Goal: Check status: Check status

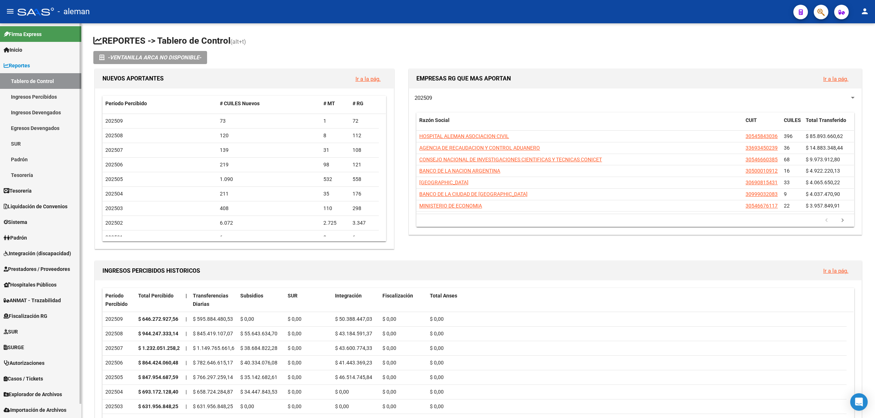
click at [43, 268] on span "Prestadores / Proveedores" at bounding box center [37, 269] width 66 height 8
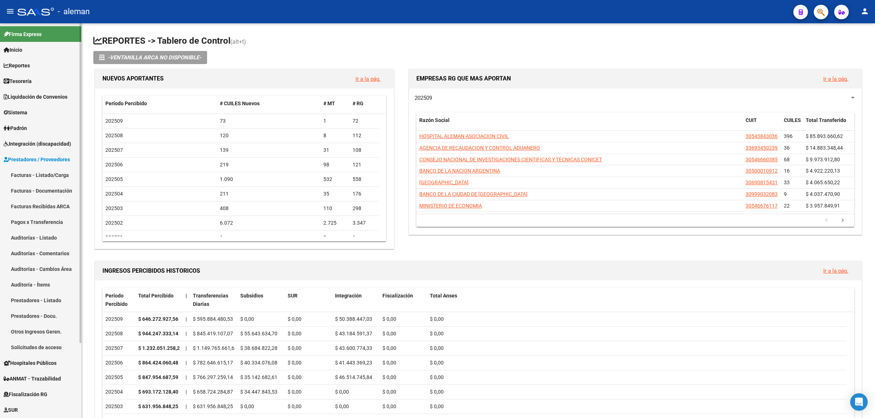
click at [37, 172] on link "Facturas - Listado/Carga" at bounding box center [40, 175] width 81 height 16
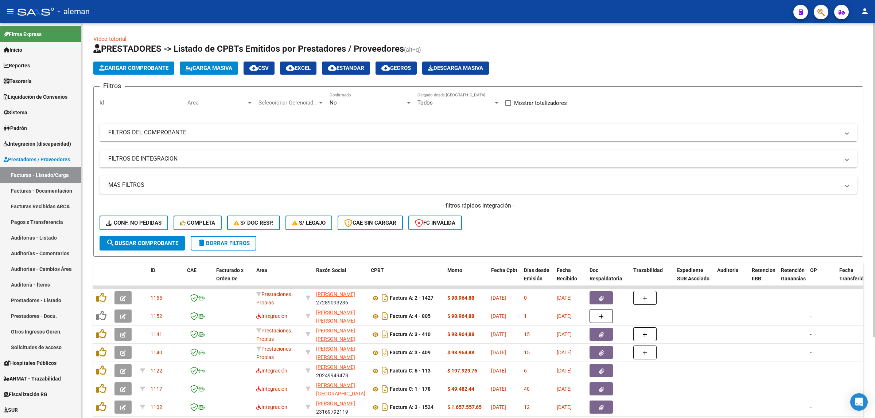
click at [846, 136] on mat-expansion-panel-header "FILTROS DEL COMPROBANTE" at bounding box center [477, 132] width 757 height 17
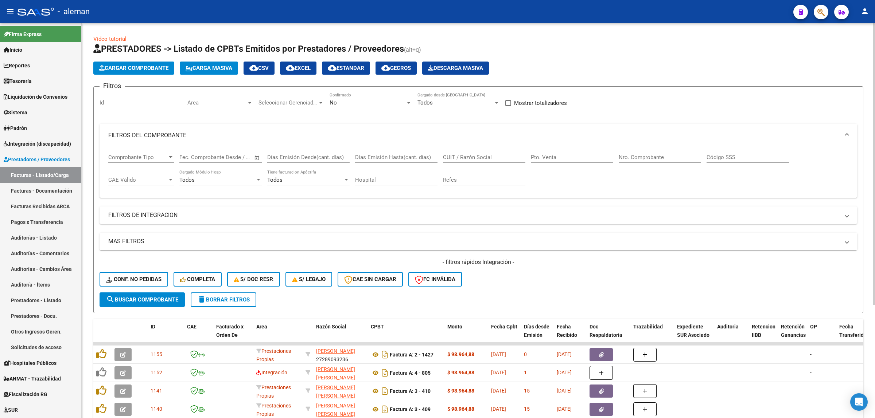
click at [634, 158] on input "Nro. Comprobante" at bounding box center [659, 157] width 82 height 7
click at [155, 304] on button "search Buscar Comprobante" at bounding box center [141, 300] width 85 height 15
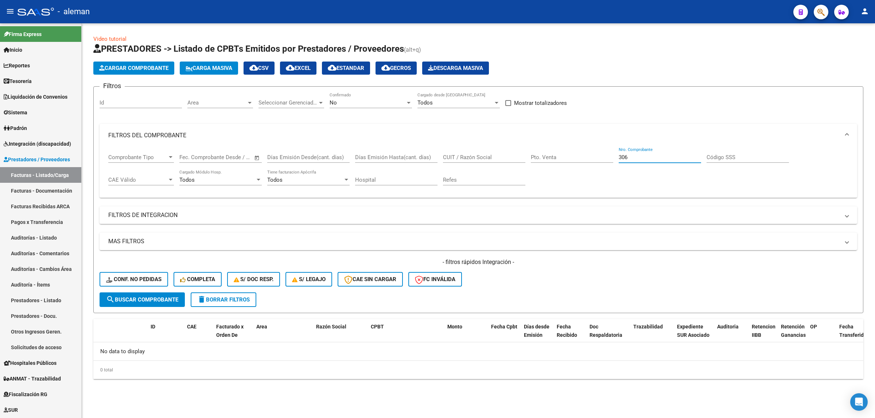
drag, startPoint x: 637, startPoint y: 156, endPoint x: 618, endPoint y: 157, distance: 18.3
click at [618, 157] on input "306" at bounding box center [659, 157] width 82 height 7
type input "302"
click at [161, 297] on span "search Buscar Comprobante" at bounding box center [142, 300] width 72 height 7
click at [35, 142] on span "Integración (discapacidad)" at bounding box center [37, 144] width 67 height 8
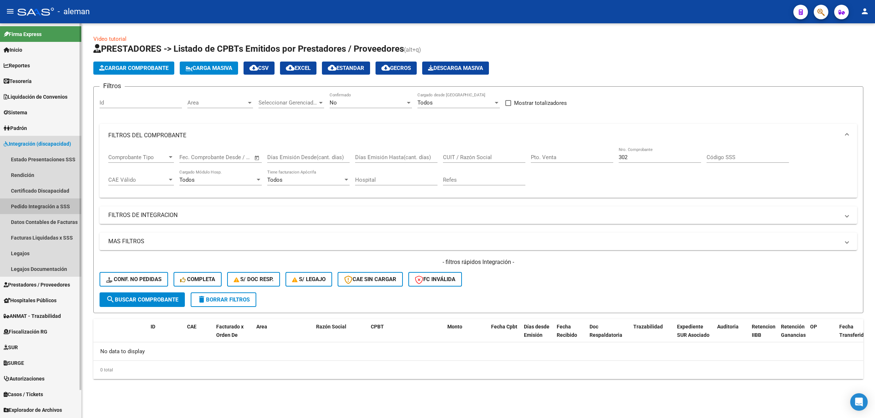
click at [30, 203] on link "Pedido Integración a SSS" at bounding box center [40, 207] width 81 height 16
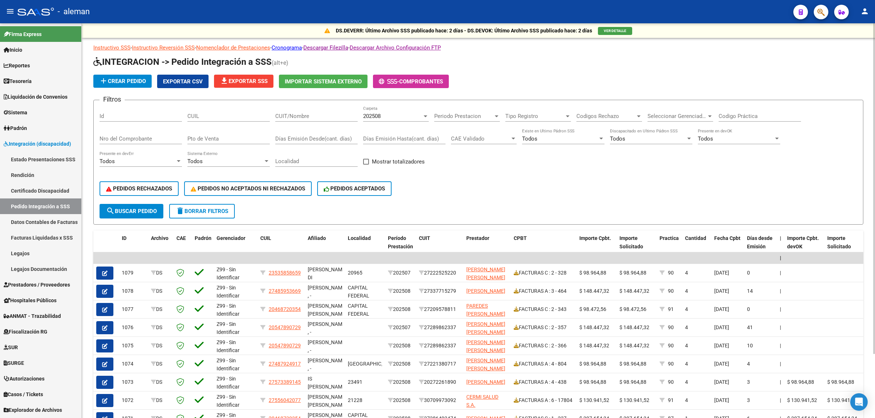
click at [143, 134] on div "Nro del Comprobante" at bounding box center [140, 137] width 82 height 16
click at [148, 208] on span "search Buscar Pedido" at bounding box center [131, 211] width 51 height 7
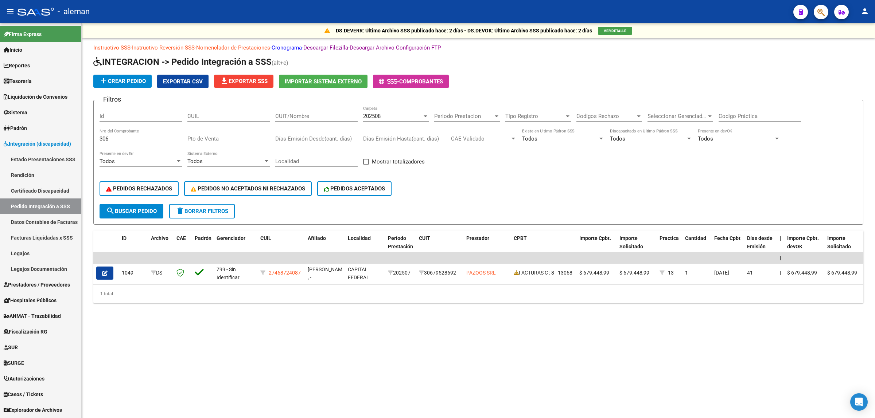
click at [111, 137] on input "306" at bounding box center [140, 139] width 82 height 7
type input "302"
click at [149, 209] on span "search Buscar Pedido" at bounding box center [131, 211] width 51 height 7
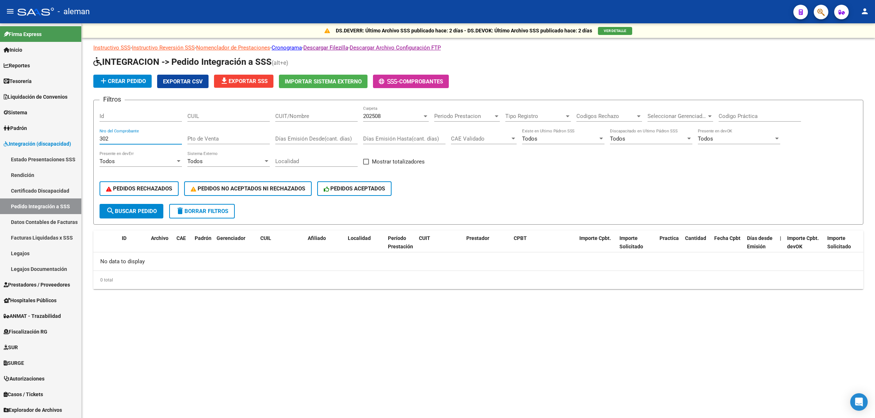
drag, startPoint x: 119, startPoint y: 139, endPoint x: 97, endPoint y: 142, distance: 21.8
click at [97, 142] on form "Filtros Id CUIL CUIT/Nombre 202508 Carpeta Periodo Prestacion Periodo Prestacio…" at bounding box center [478, 162] width 770 height 125
click at [424, 113] on div at bounding box center [425, 116] width 7 height 6
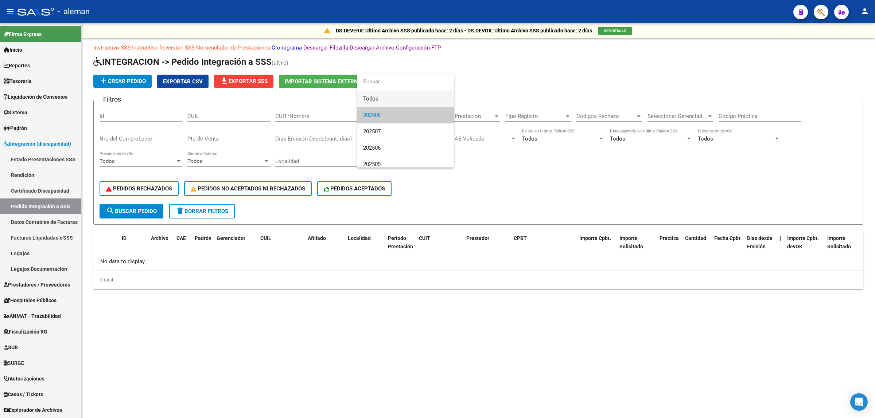
click at [386, 99] on span "Todos" at bounding box center [405, 99] width 85 height 16
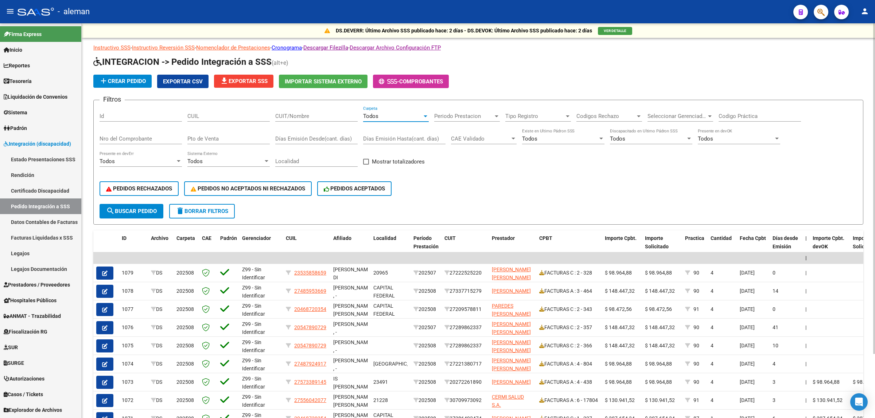
click at [230, 114] on input "CUIL" at bounding box center [228, 116] width 82 height 7
click at [133, 137] on input "Nro del Comprobante" at bounding box center [140, 139] width 82 height 7
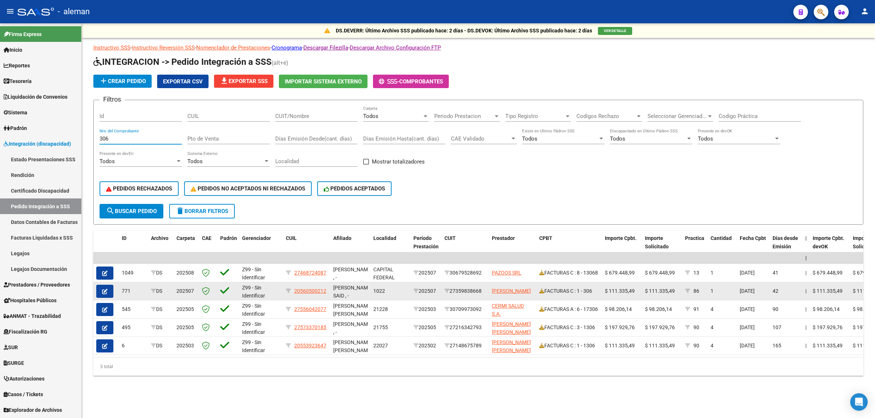
type input "306"
click at [511, 289] on app-link-go-to "[PERSON_NAME]" at bounding box center [511, 291] width 39 height 8
click at [506, 288] on span "[PERSON_NAME]" at bounding box center [511, 291] width 39 height 6
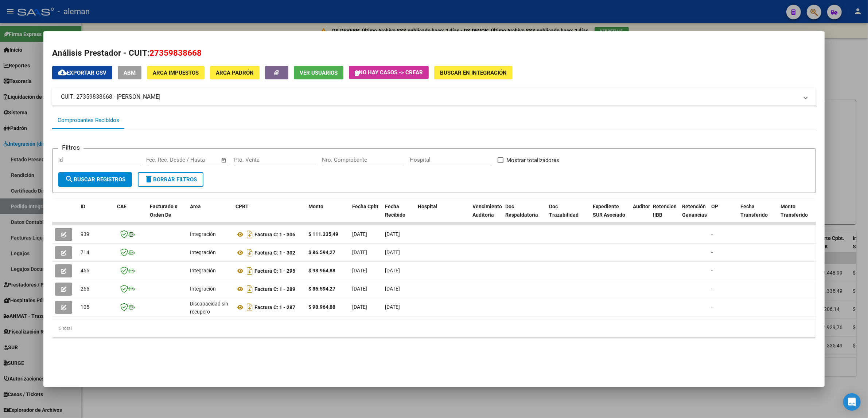
click at [843, 75] on div at bounding box center [434, 209] width 868 height 418
